Goal: Task Accomplishment & Management: Use online tool/utility

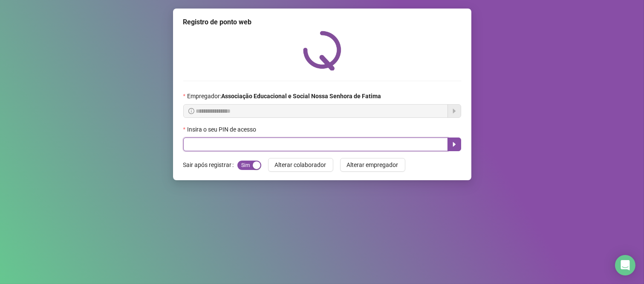
click at [278, 148] on input "text" at bounding box center [315, 144] width 265 height 14
type input "***"
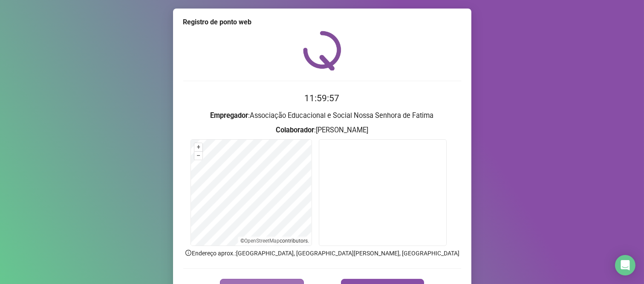
click at [284, 282] on span "REGISTRAR PONTO" at bounding box center [267, 287] width 60 height 10
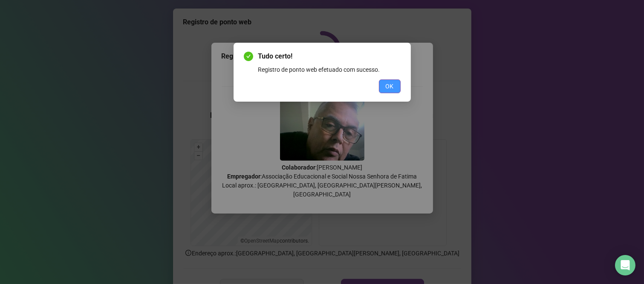
click at [384, 84] on button "OK" at bounding box center [390, 86] width 22 height 14
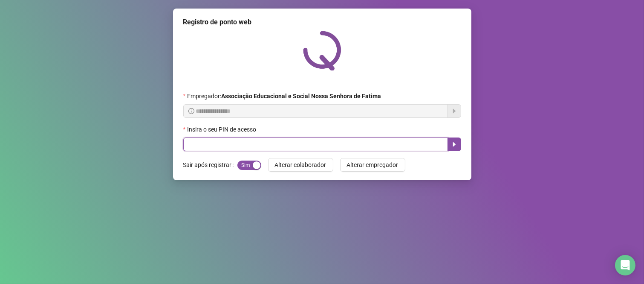
click at [276, 142] on input "text" at bounding box center [315, 144] width 265 height 14
type input "****"
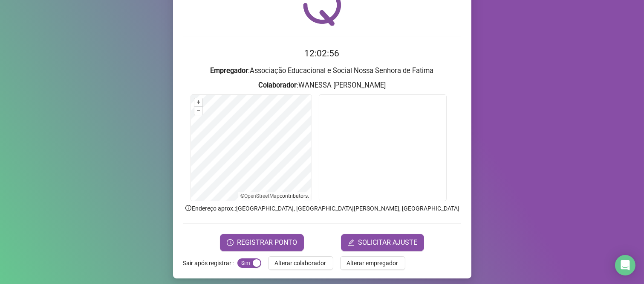
scroll to position [47, 0]
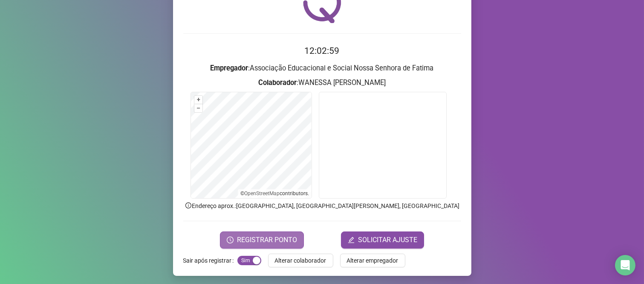
click at [269, 242] on span "REGISTRAR PONTO" at bounding box center [267, 239] width 60 height 10
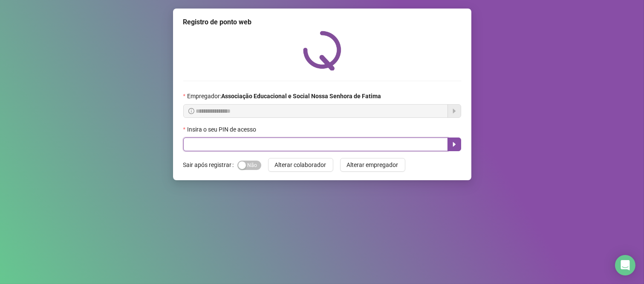
click at [425, 141] on input "text" at bounding box center [315, 144] width 265 height 14
type input "****"
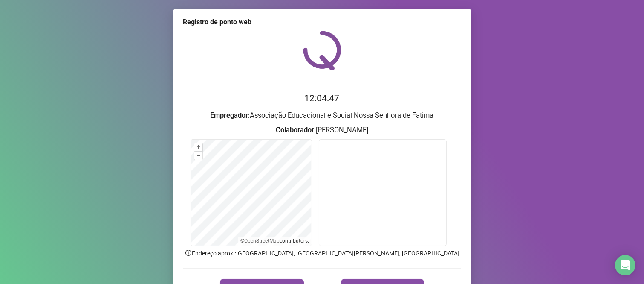
scroll to position [49, 0]
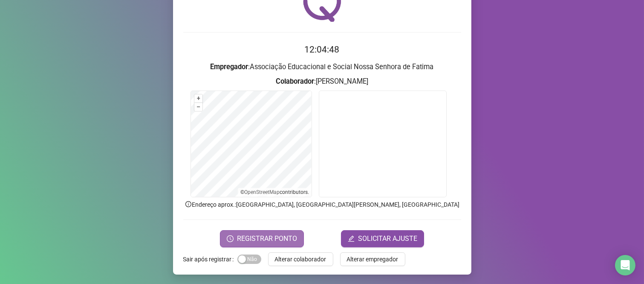
click at [275, 237] on span "REGISTRAR PONTO" at bounding box center [267, 238] width 60 height 10
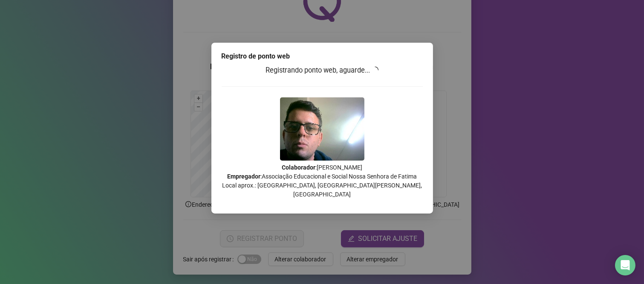
click at [526, 125] on div "Registro de ponto web Registrando ponto web, aguarde... Colaborador : BRUNO CAB…" at bounding box center [322, 142] width 644 height 284
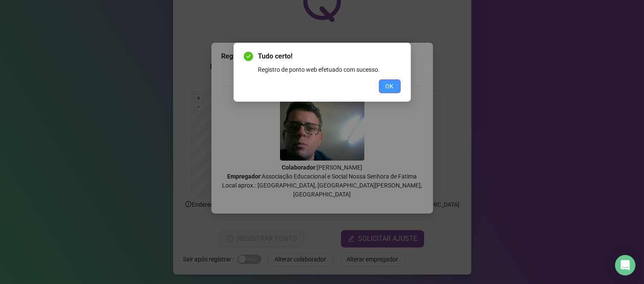
click at [397, 88] on button "OK" at bounding box center [390, 86] width 22 height 14
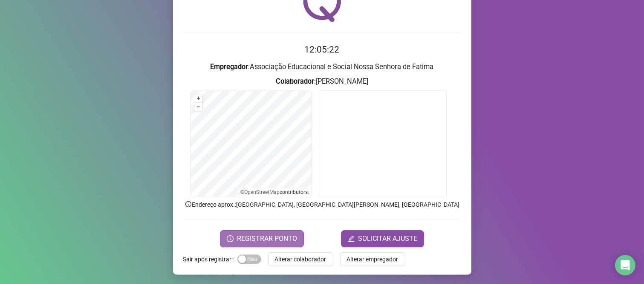
click at [263, 237] on span "REGISTRAR PONTO" at bounding box center [267, 238] width 60 height 10
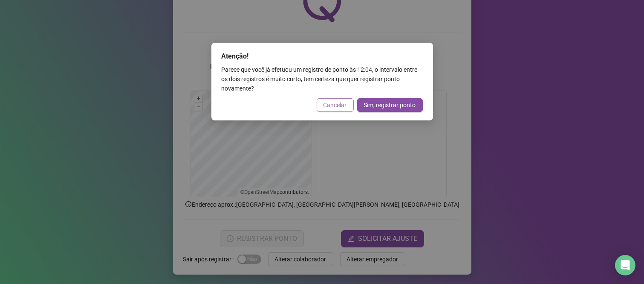
click at [339, 104] on span "Cancelar" at bounding box center [335, 104] width 23 height 9
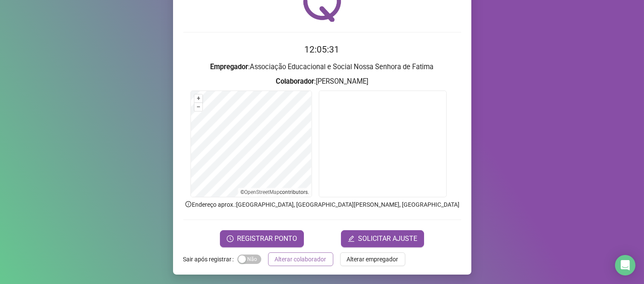
click at [300, 259] on span "Alterar colaborador" at bounding box center [301, 258] width 52 height 9
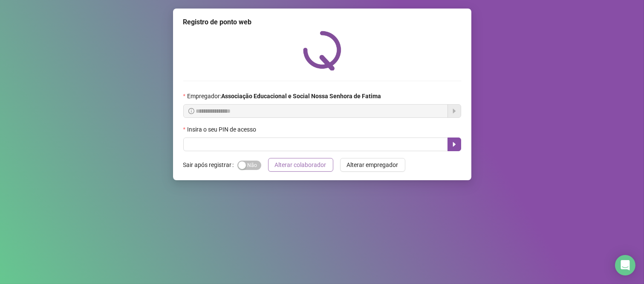
scroll to position [0, 0]
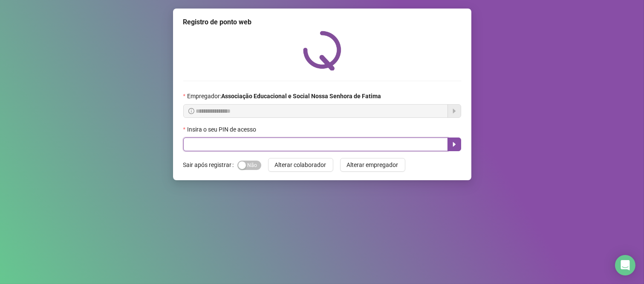
click at [273, 145] on input "text" at bounding box center [315, 144] width 265 height 14
type input "***"
click at [454, 145] on icon "caret-right" at bounding box center [454, 144] width 3 height 5
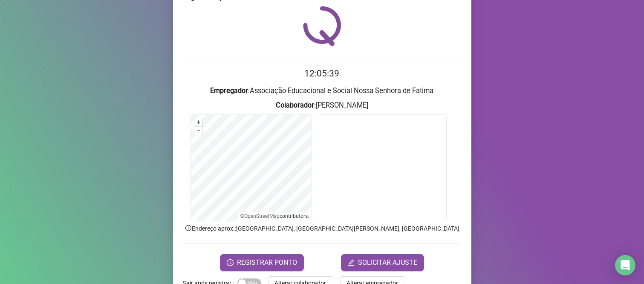
scroll to position [49, 0]
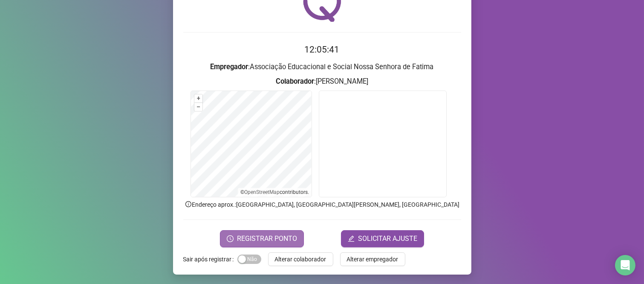
click at [272, 238] on span "REGISTRAR PONTO" at bounding box center [267, 238] width 60 height 10
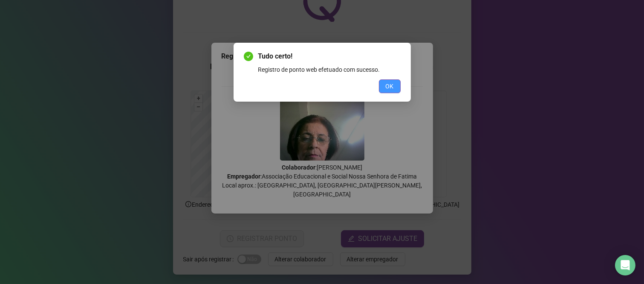
click at [389, 85] on span "OK" at bounding box center [390, 85] width 8 height 9
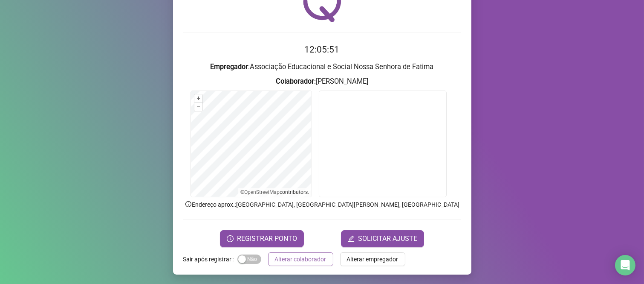
click at [303, 258] on span "Alterar colaborador" at bounding box center [301, 258] width 52 height 9
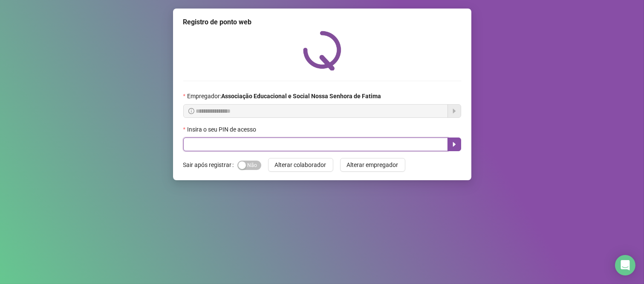
click at [365, 144] on input "text" at bounding box center [315, 144] width 265 height 14
type input "****"
click at [453, 146] on icon "caret-right" at bounding box center [454, 144] width 3 height 5
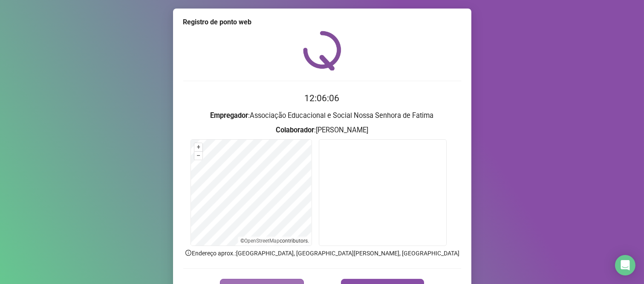
click at [269, 279] on button "REGISTRAR PONTO" at bounding box center [262, 286] width 84 height 17
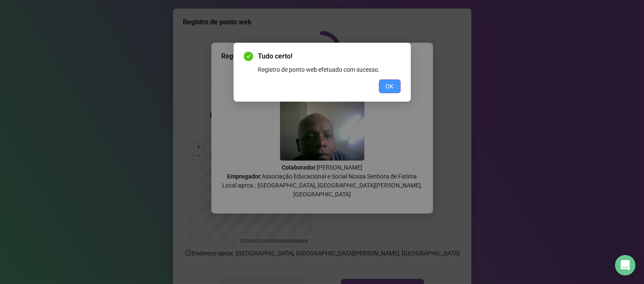
click at [398, 88] on button "OK" at bounding box center [390, 86] width 22 height 14
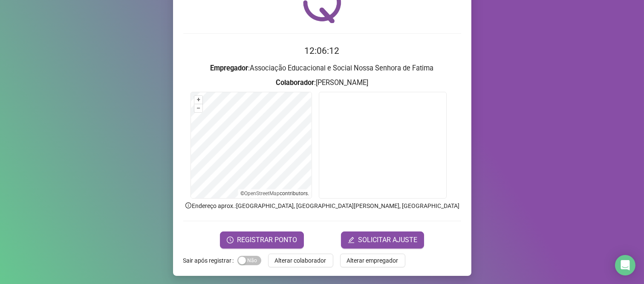
scroll to position [49, 0]
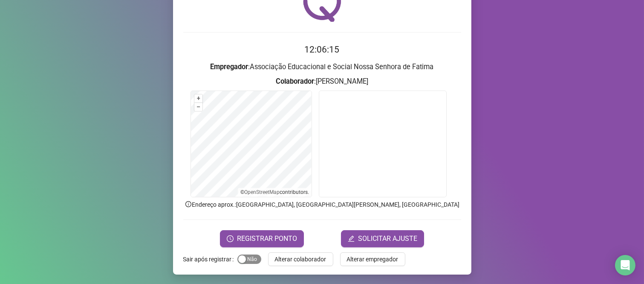
click at [246, 262] on span "Sim Não" at bounding box center [249, 258] width 24 height 9
click at [275, 233] on span "REGISTRAR PONTO" at bounding box center [267, 238] width 60 height 10
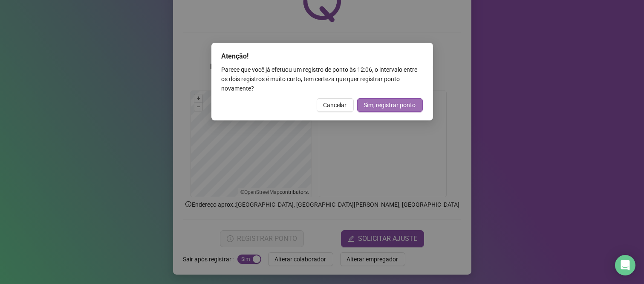
click at [406, 100] on span "Sim, registrar ponto" at bounding box center [390, 104] width 52 height 9
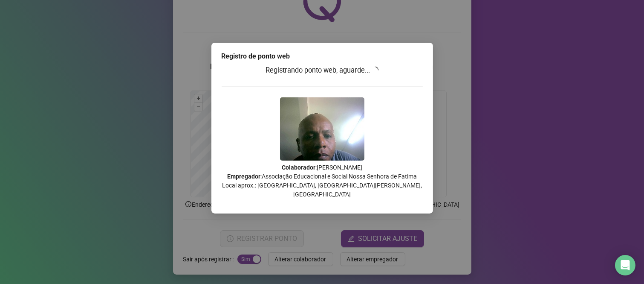
click at [141, 137] on div "Registro de ponto web Registrando ponto web, aguarde... Colaborador : FABIO NUN…" at bounding box center [322, 142] width 644 height 284
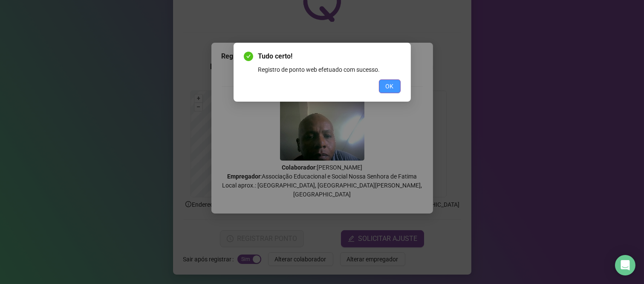
click at [382, 87] on button "OK" at bounding box center [390, 86] width 22 height 14
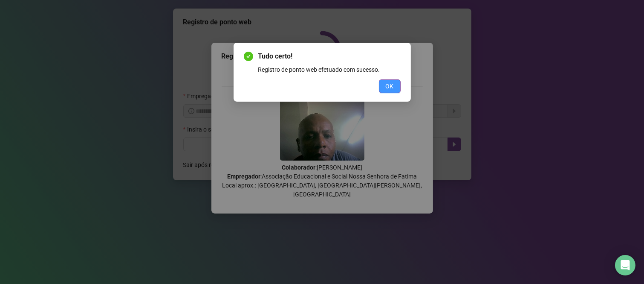
scroll to position [0, 0]
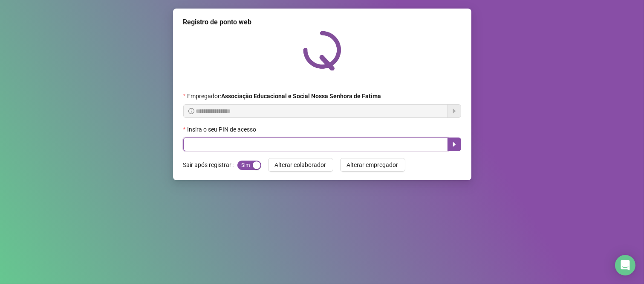
click at [205, 148] on input "text" at bounding box center [315, 144] width 265 height 14
type input "***"
click at [455, 147] on icon "caret-right" at bounding box center [454, 144] width 7 height 7
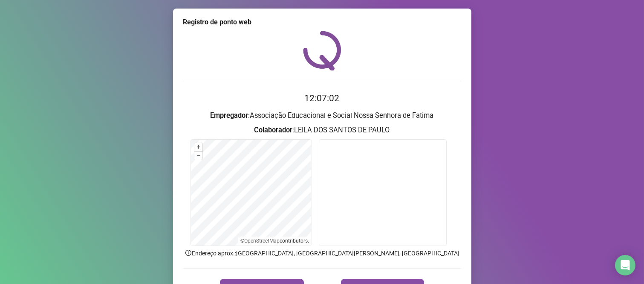
scroll to position [49, 0]
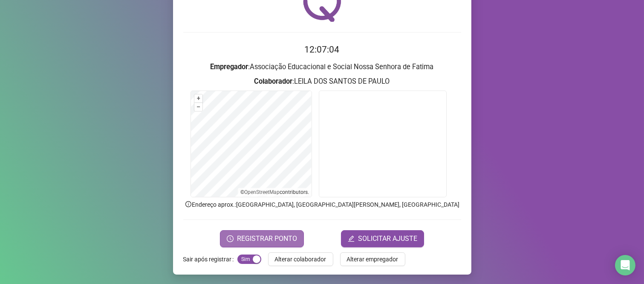
click at [285, 239] on span "REGISTRAR PONTO" at bounding box center [267, 238] width 60 height 10
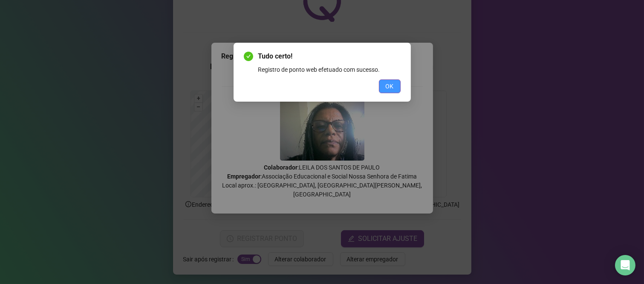
click at [385, 91] on button "OK" at bounding box center [390, 86] width 22 height 14
